Goal: Information Seeking & Learning: Check status

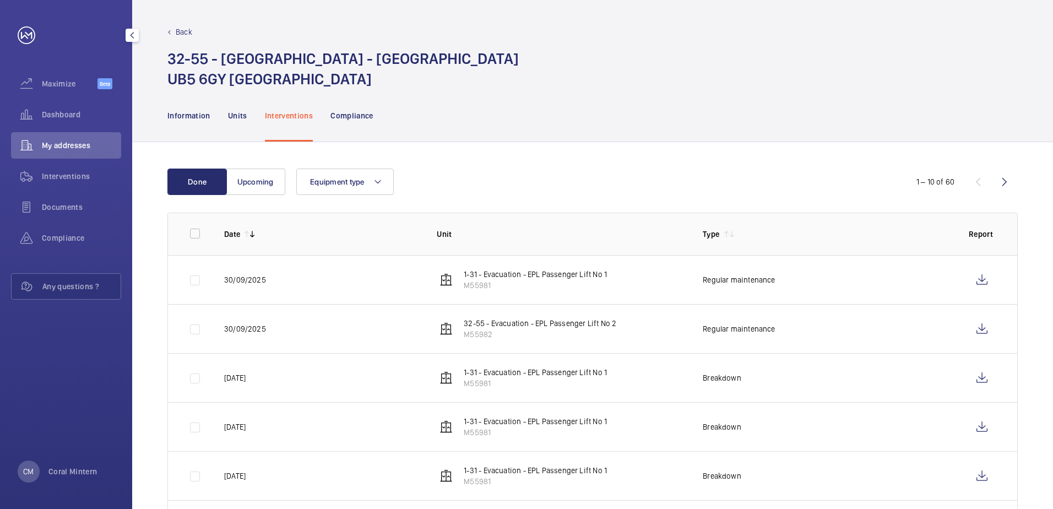
click at [82, 120] on div "Dashboard" at bounding box center [66, 114] width 110 height 26
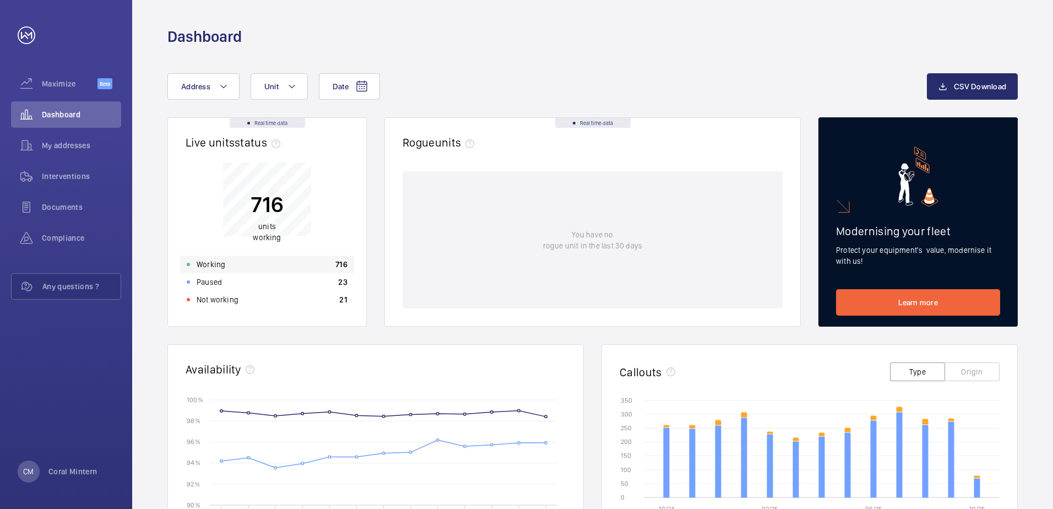
click at [235, 259] on div "Working 716" at bounding box center [267, 265] width 174 height 18
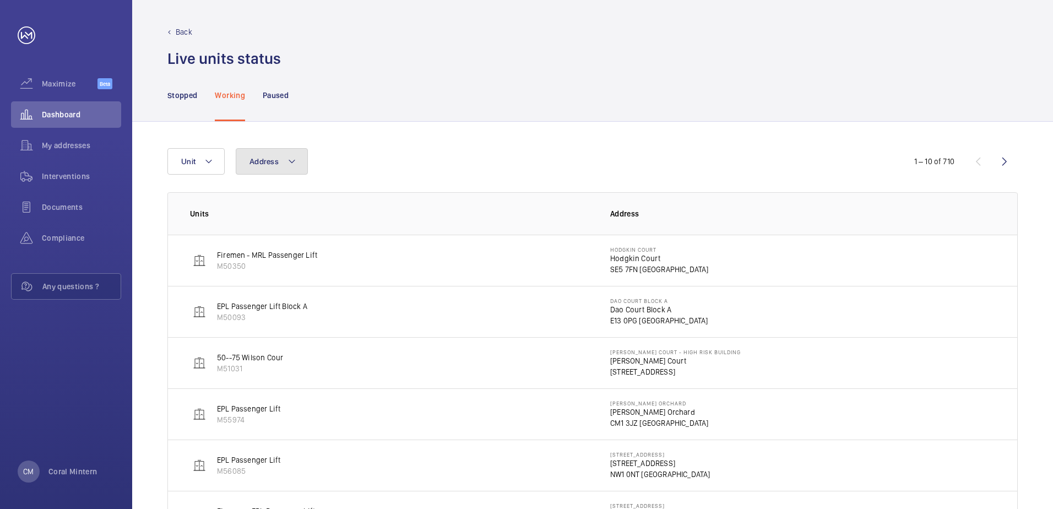
click at [270, 161] on span "Address" at bounding box center [263, 161] width 29 height 9
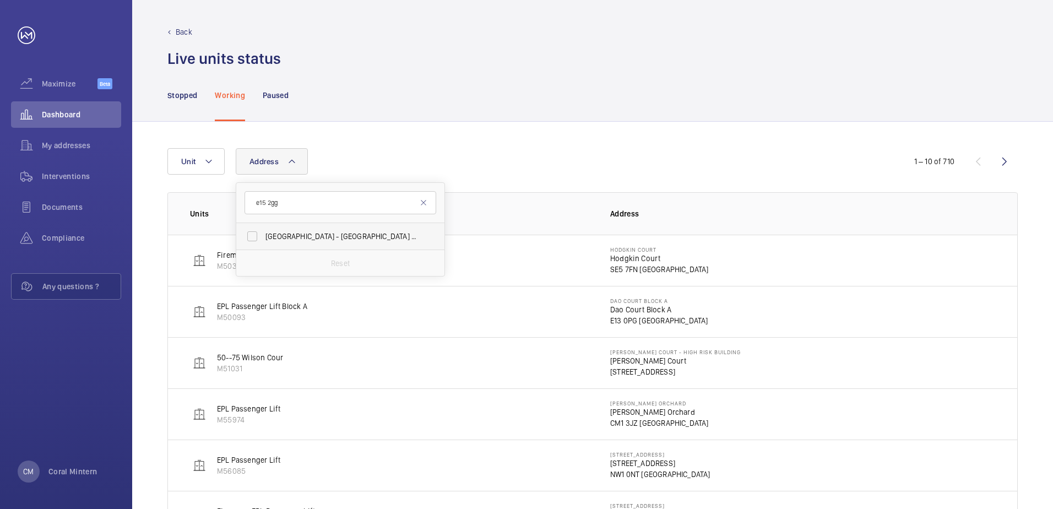
type input "e15 2gg"
click at [344, 229] on label "[GEOGRAPHIC_DATA] - High [STREET_ADDRESS]" at bounding box center [332, 236] width 192 height 26
click at [263, 229] on input "[GEOGRAPHIC_DATA] - High [STREET_ADDRESS]" at bounding box center [252, 236] width 22 height 22
checkbox input "true"
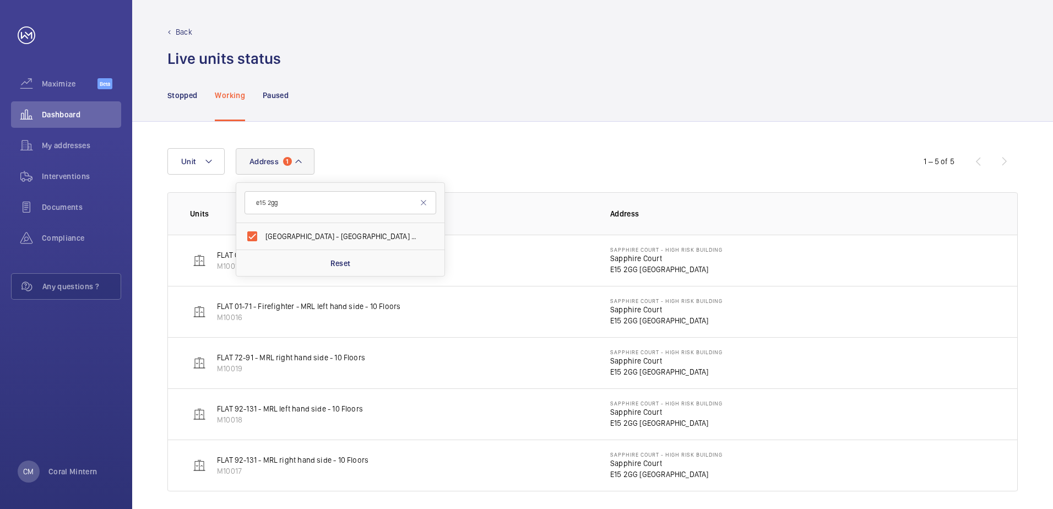
click at [583, 168] on div "Address [STREET_ADDRESS] Reset Unit" at bounding box center [526, 161] width 718 height 26
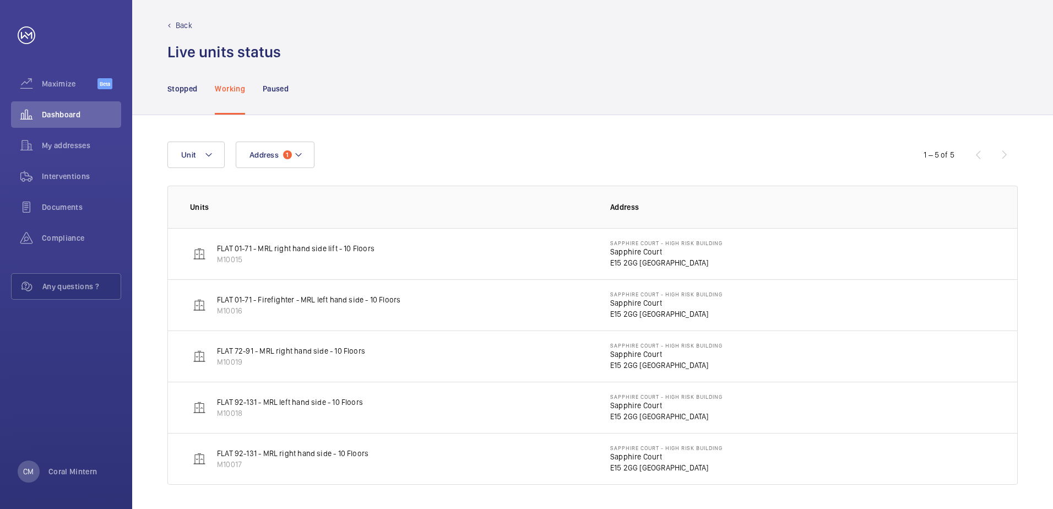
scroll to position [9, 0]
click at [274, 152] on span "Address" at bounding box center [263, 152] width 29 height 9
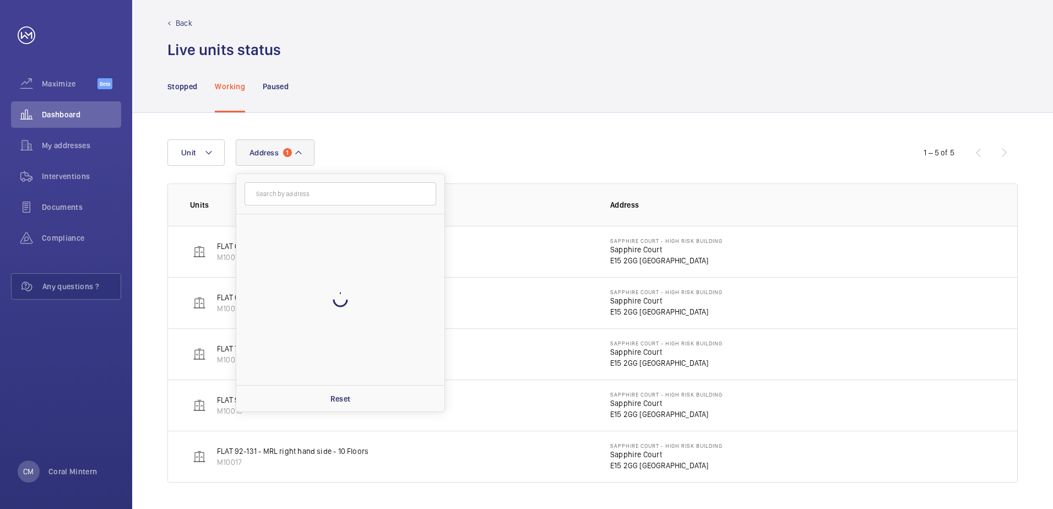
scroll to position [6, 0]
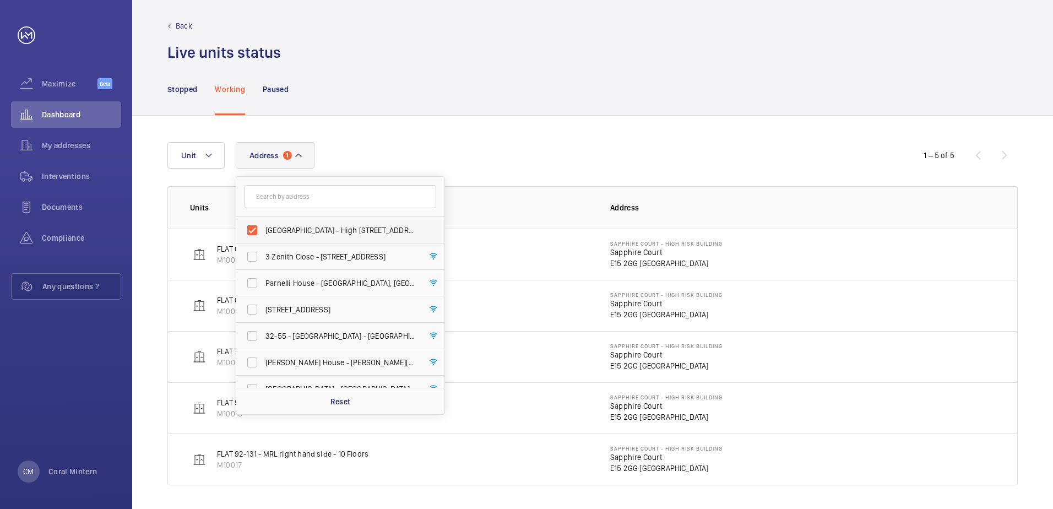
click at [328, 234] on span "[GEOGRAPHIC_DATA] - High [STREET_ADDRESS]" at bounding box center [340, 230] width 151 height 11
click at [263, 234] on input "[GEOGRAPHIC_DATA] - High [STREET_ADDRESS]" at bounding box center [252, 230] width 22 height 22
checkbox input "false"
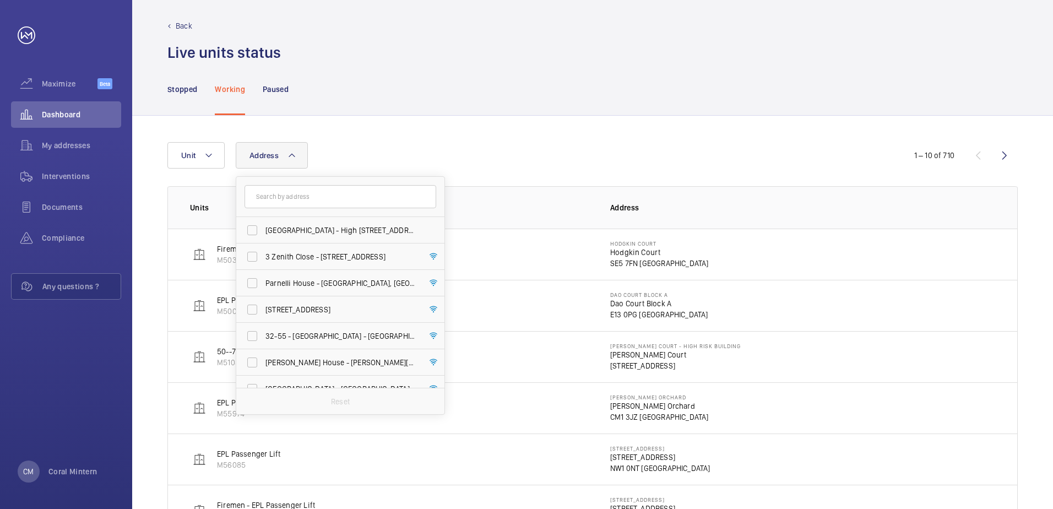
click at [438, 124] on div "Address [GEOGRAPHIC_DATA] - [GEOGRAPHIC_DATA] - [GEOGRAPHIC_DATA] 3 Zenith Clos…" at bounding box center [592, 442] width 921 height 652
